Goal: Transaction & Acquisition: Purchase product/service

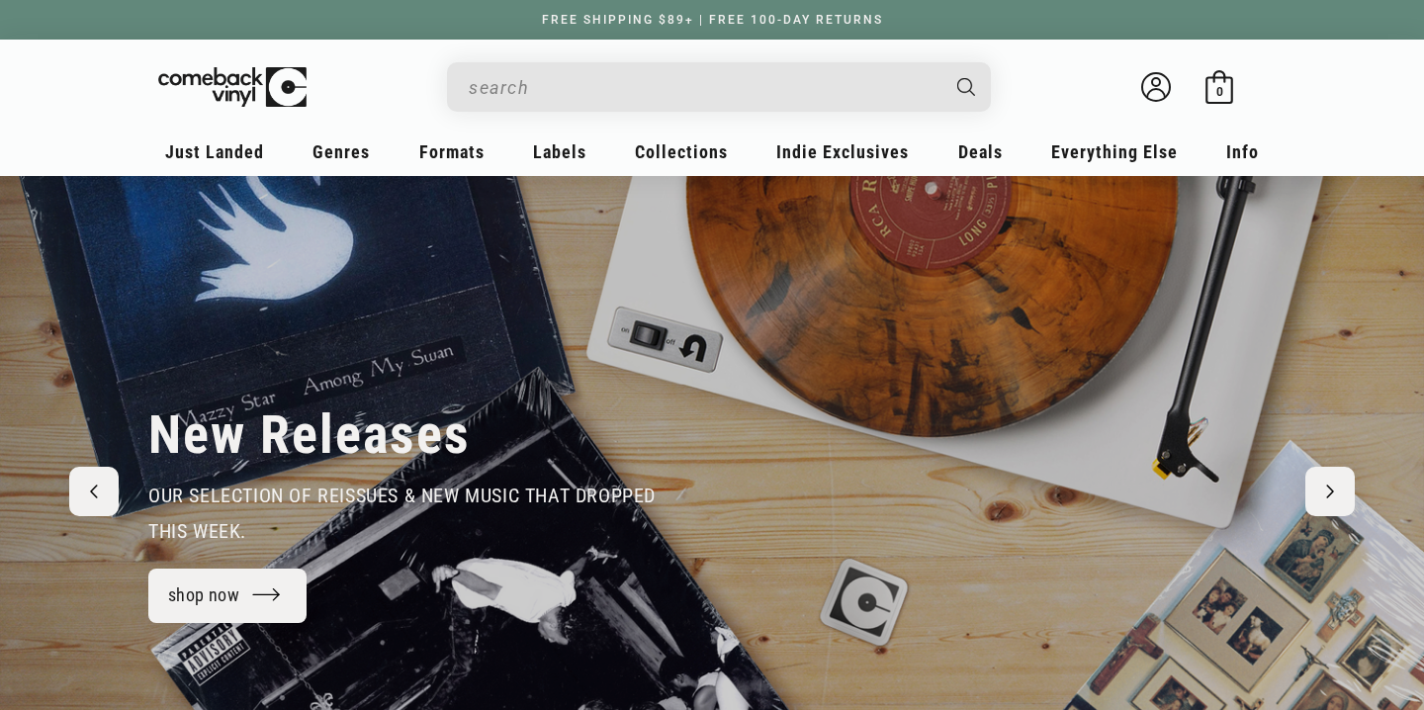
click at [720, 79] on input "Search" at bounding box center [703, 87] width 469 height 41
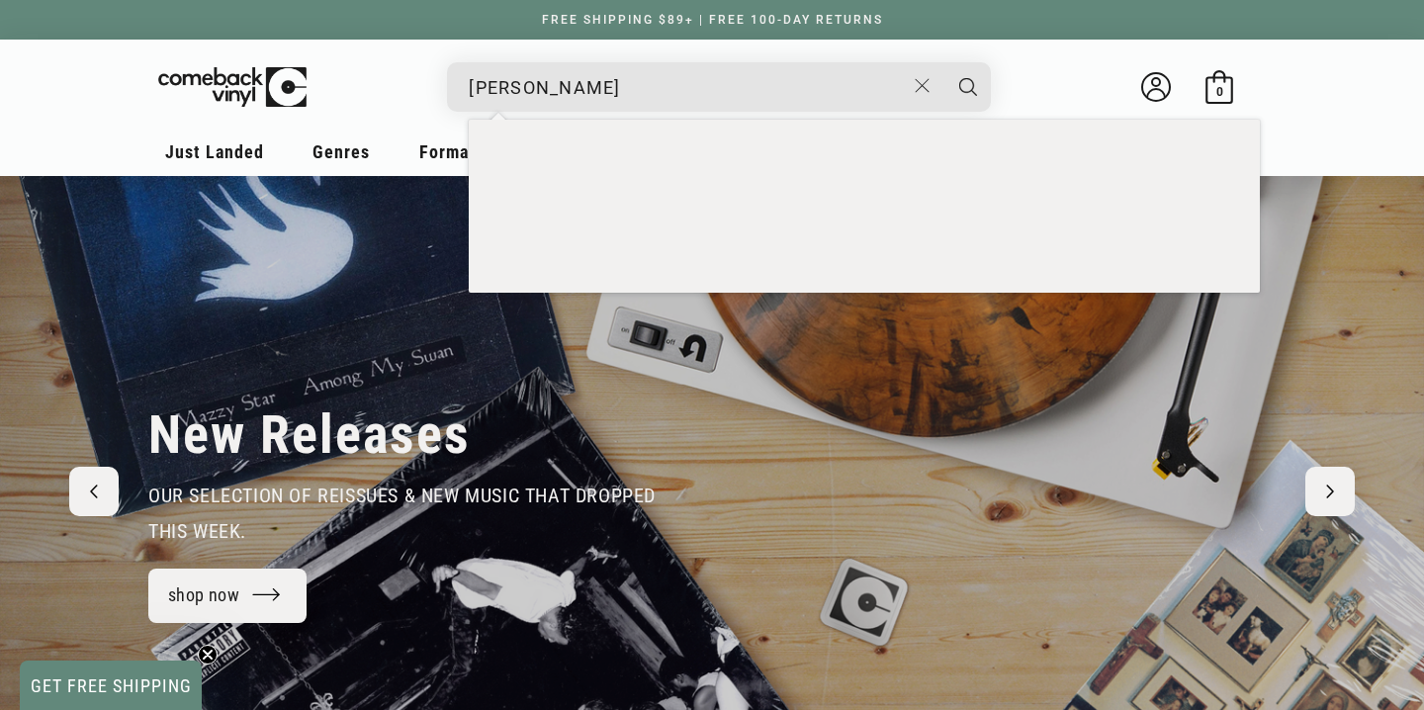
type input "van [PERSON_NAME]"
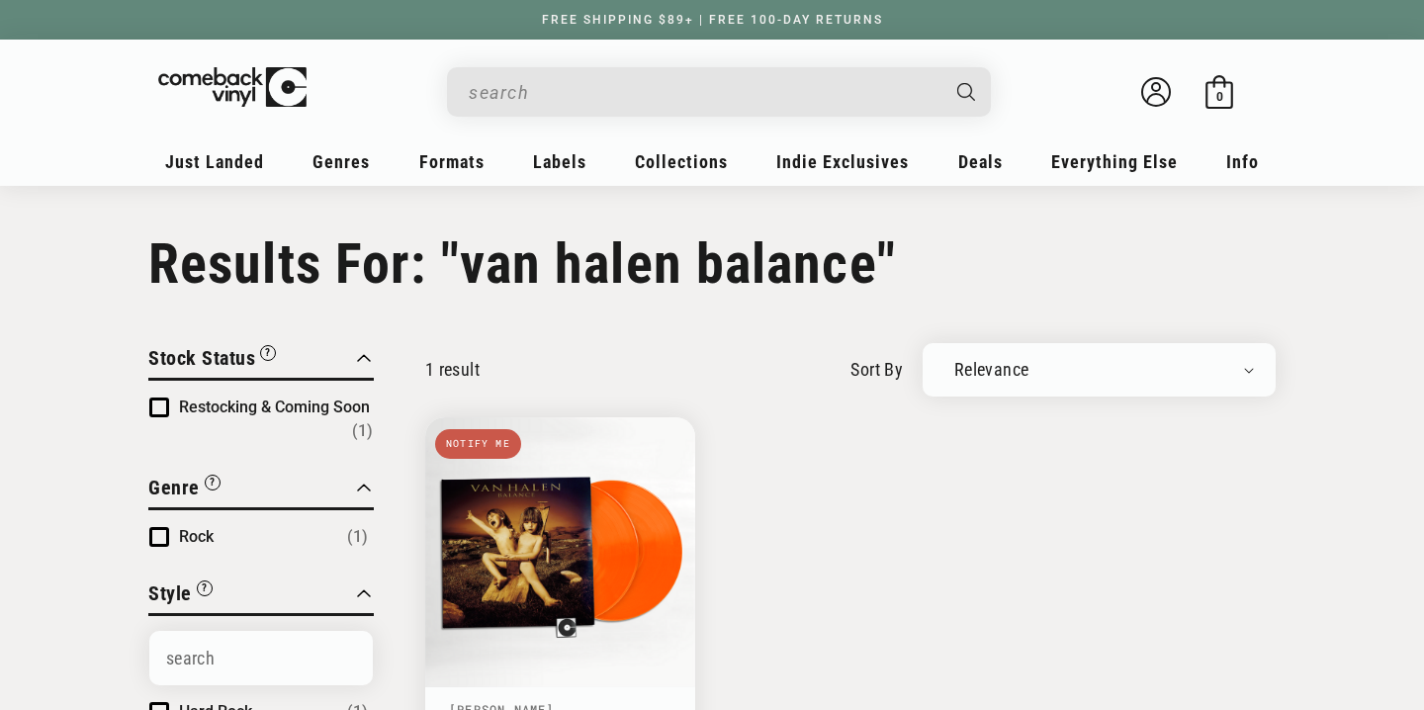
type input "van halen balance"
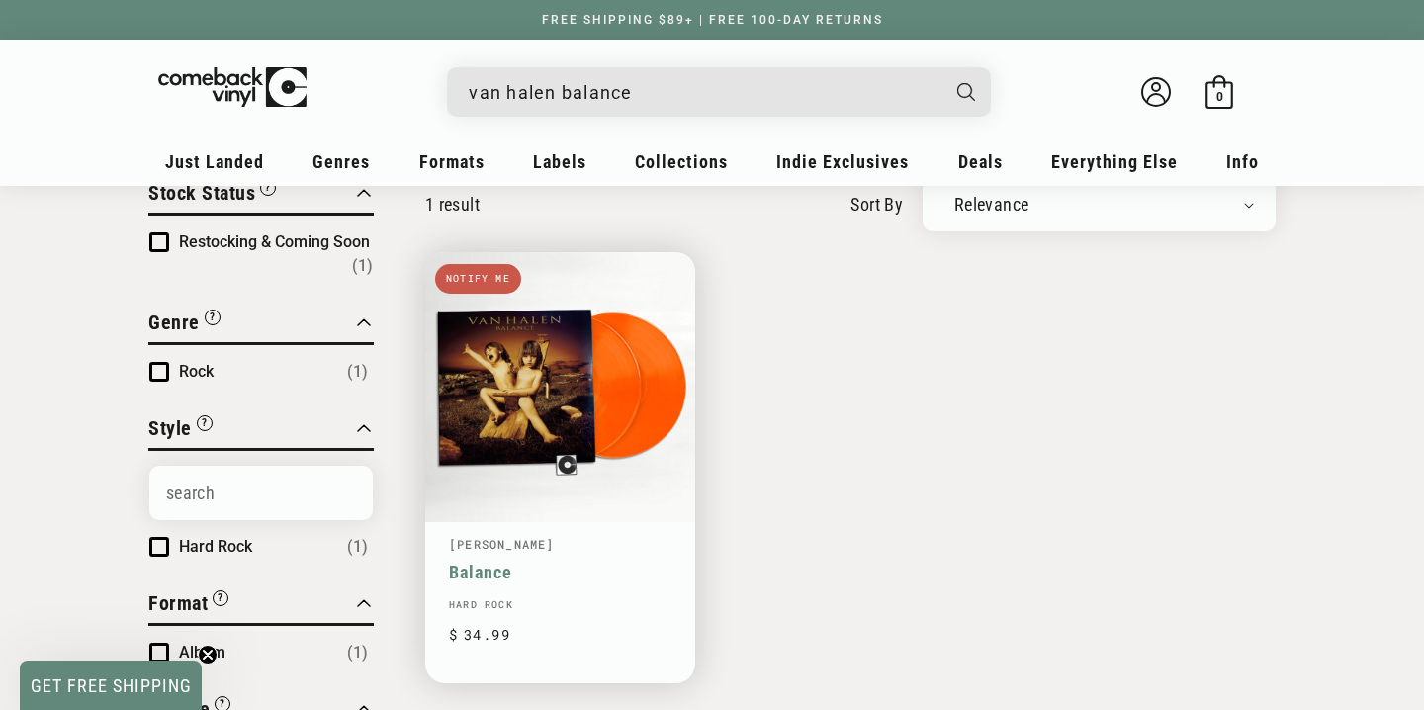
scroll to position [153, 0]
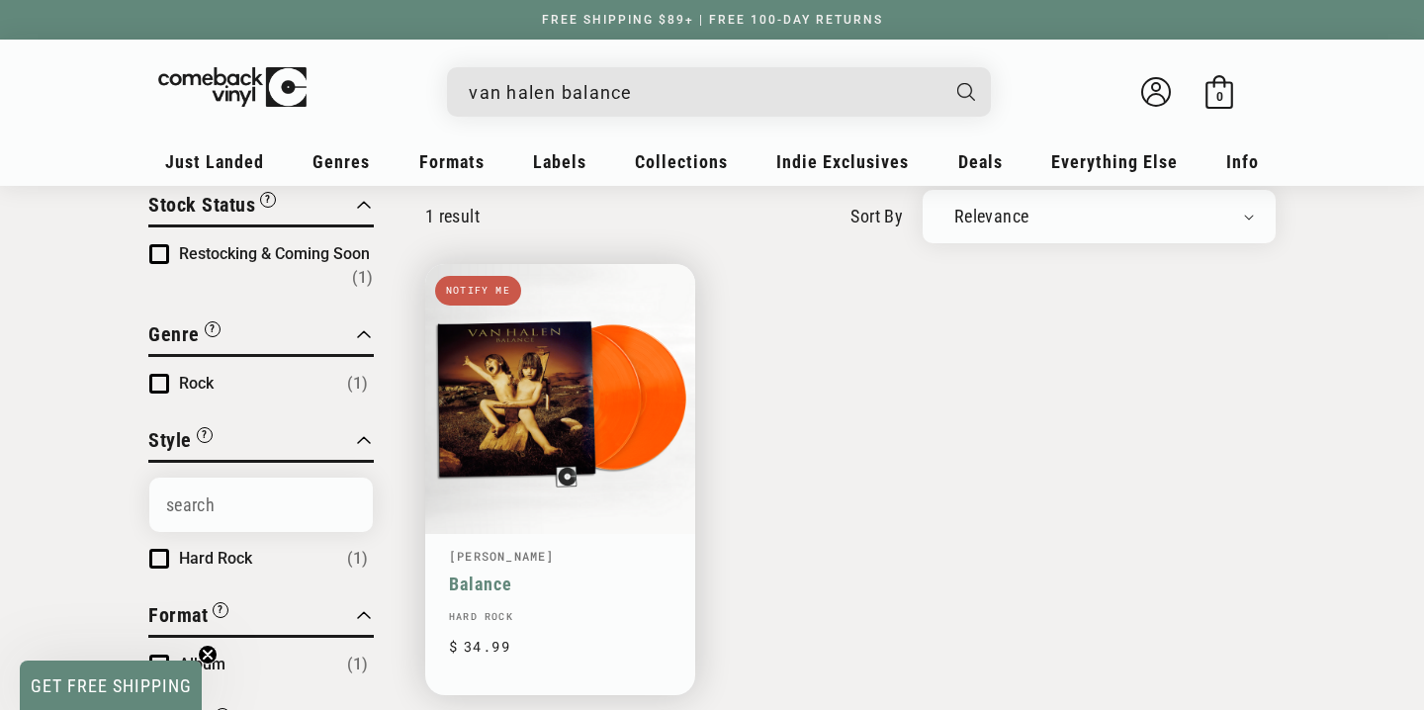
click at [529, 574] on link "Balance" at bounding box center [560, 584] width 223 height 21
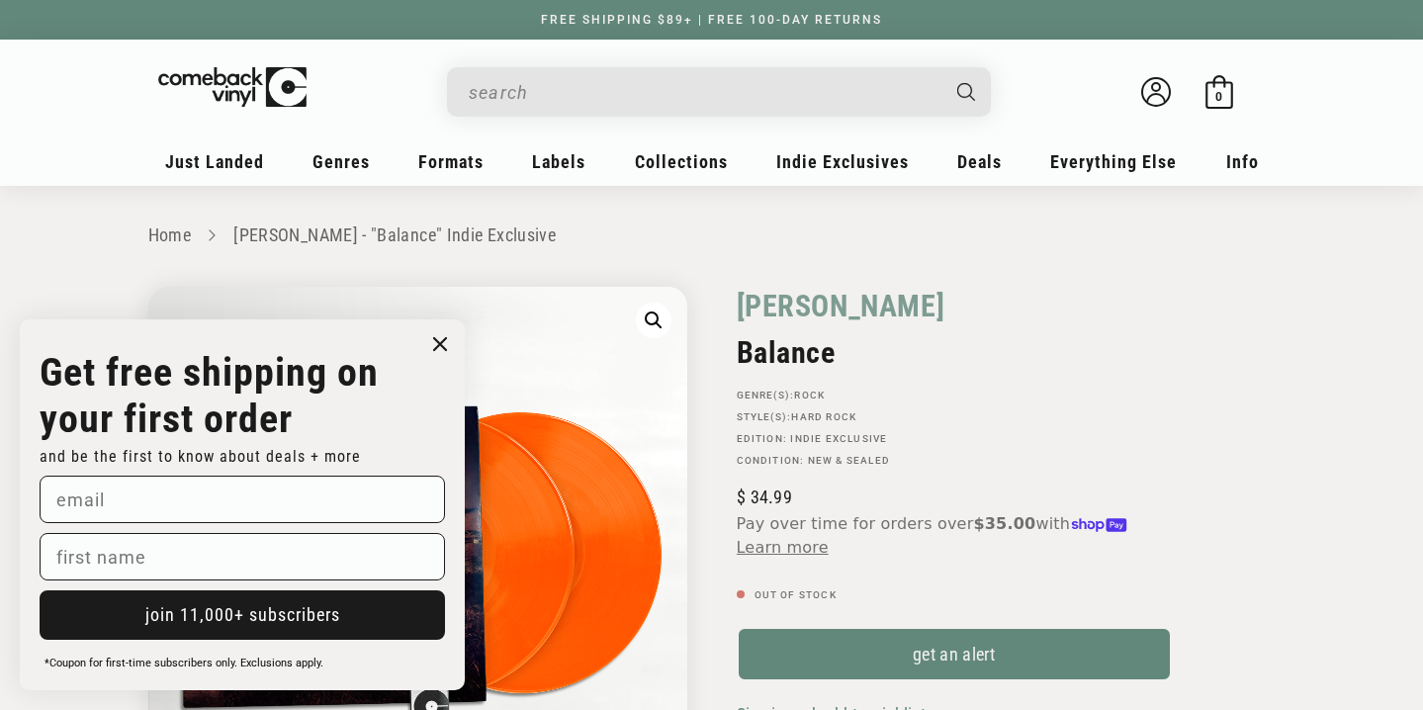
click at [443, 344] on circle "Close dialog" at bounding box center [440, 344] width 29 height 29
